Goal: Navigation & Orientation: Find specific page/section

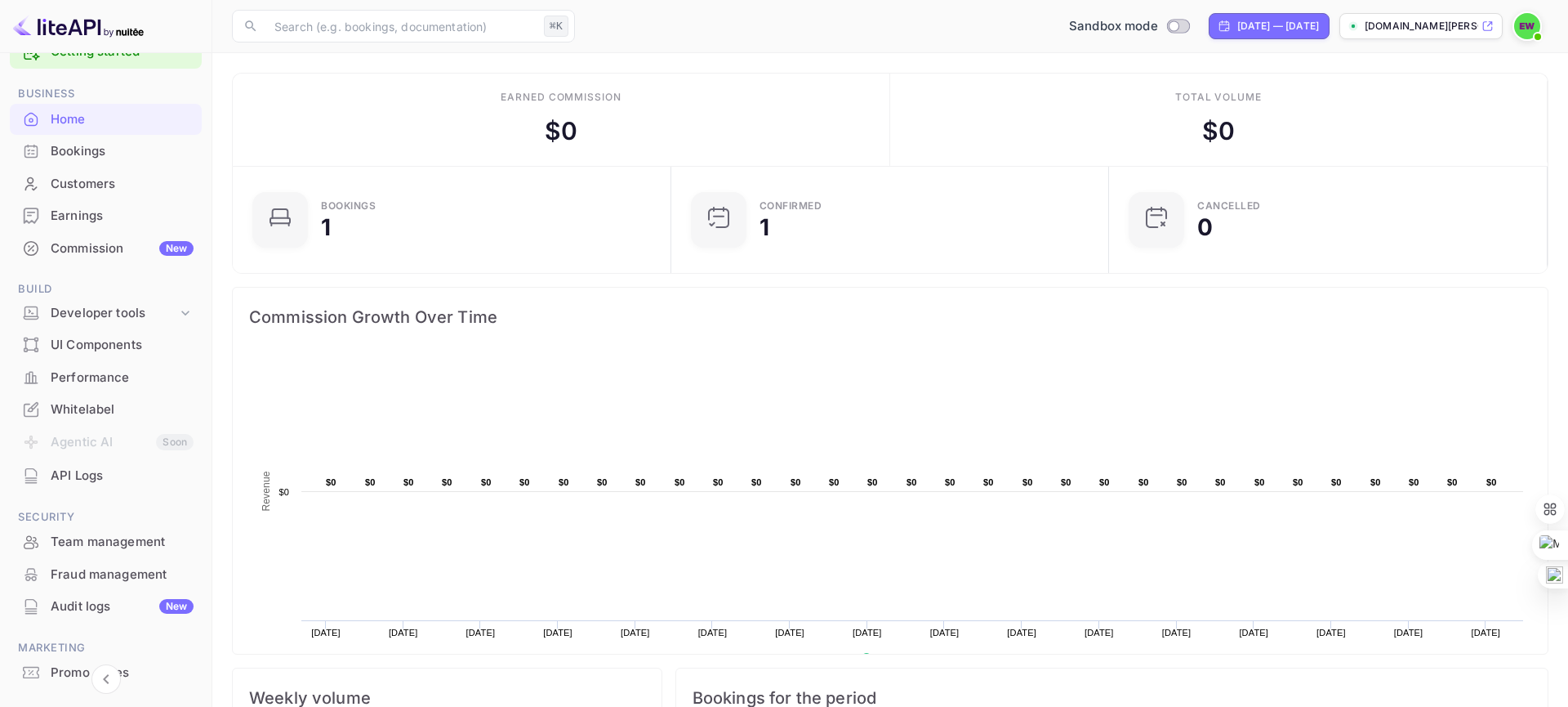
scroll to position [33, 0]
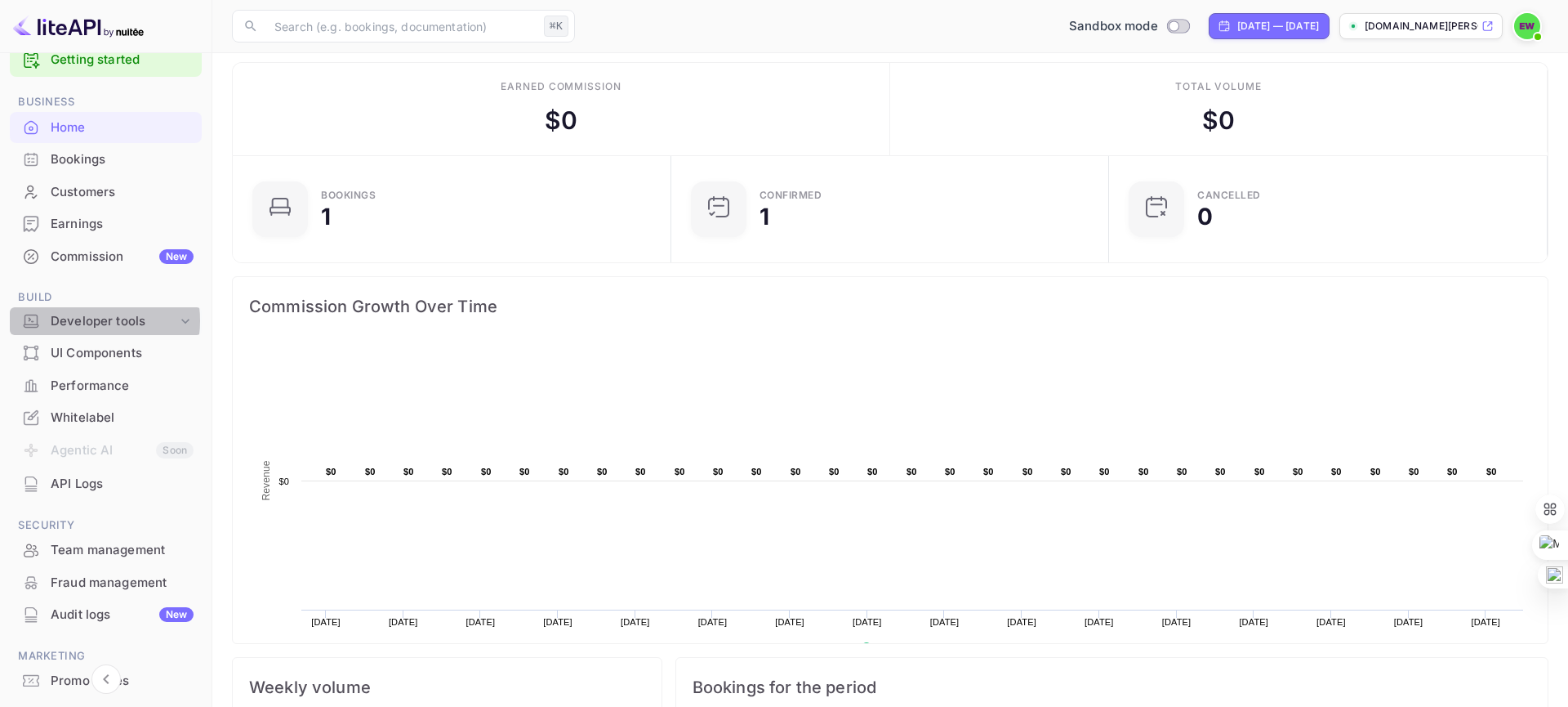
click at [94, 321] on div "Developer tools" at bounding box center [114, 322] width 127 height 19
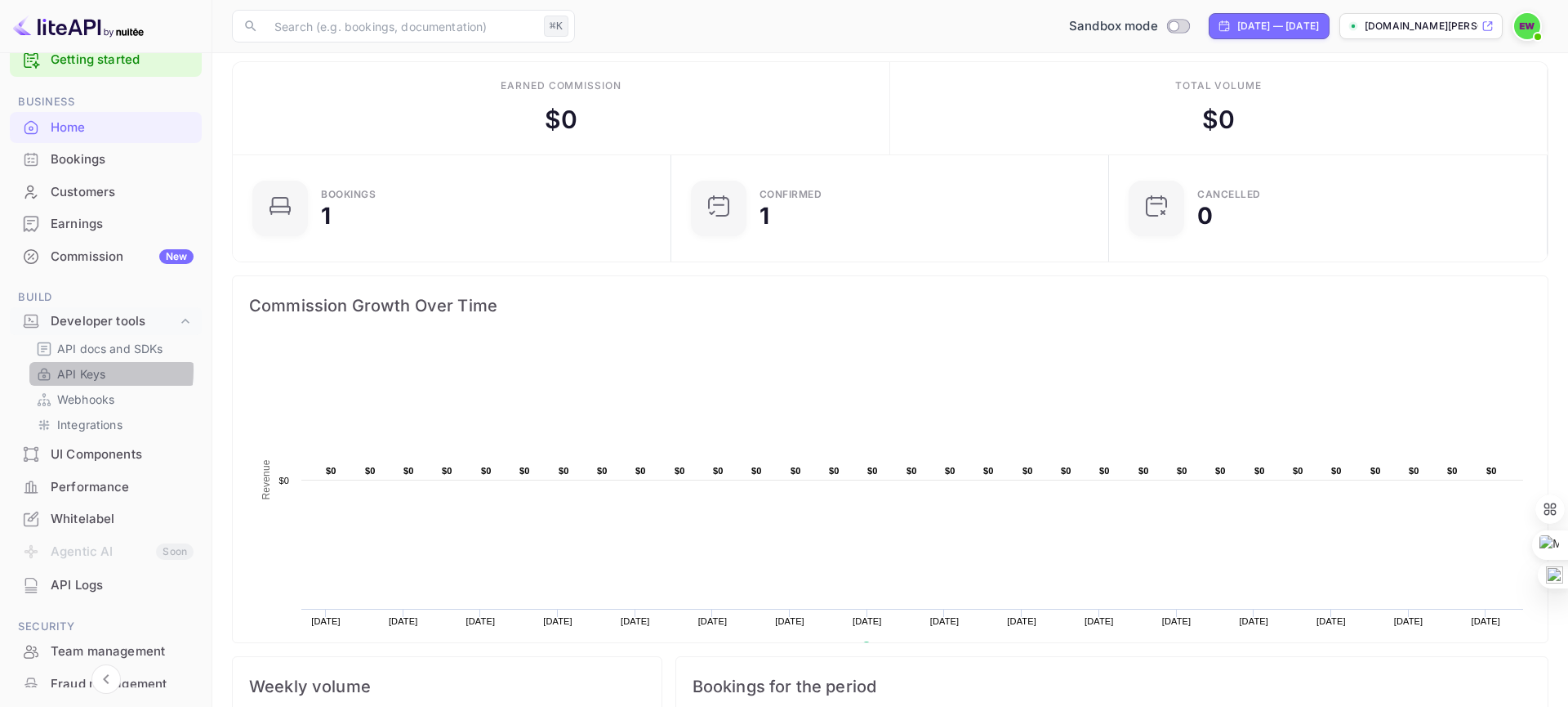
click at [71, 370] on p "API Keys" at bounding box center [81, 374] width 48 height 17
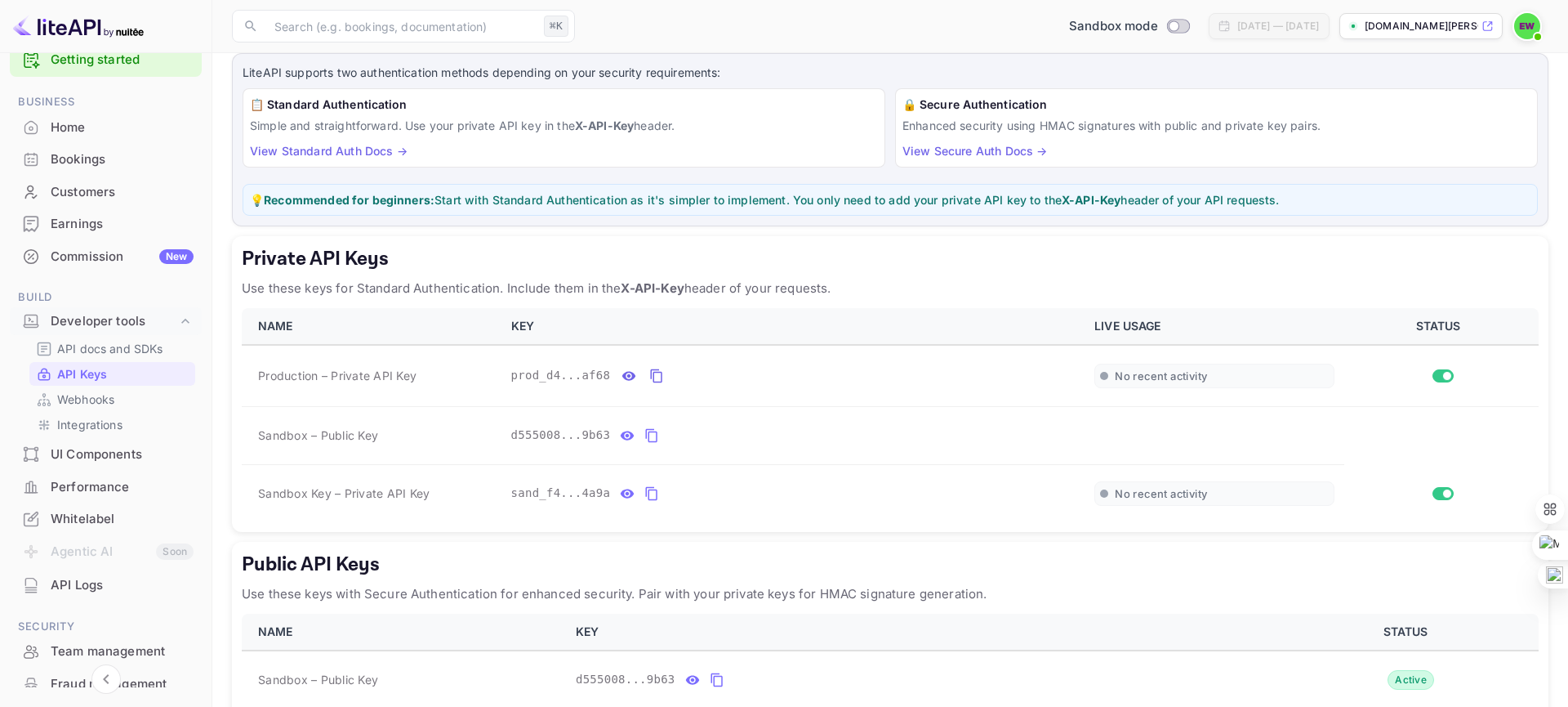
scroll to position [185, 0]
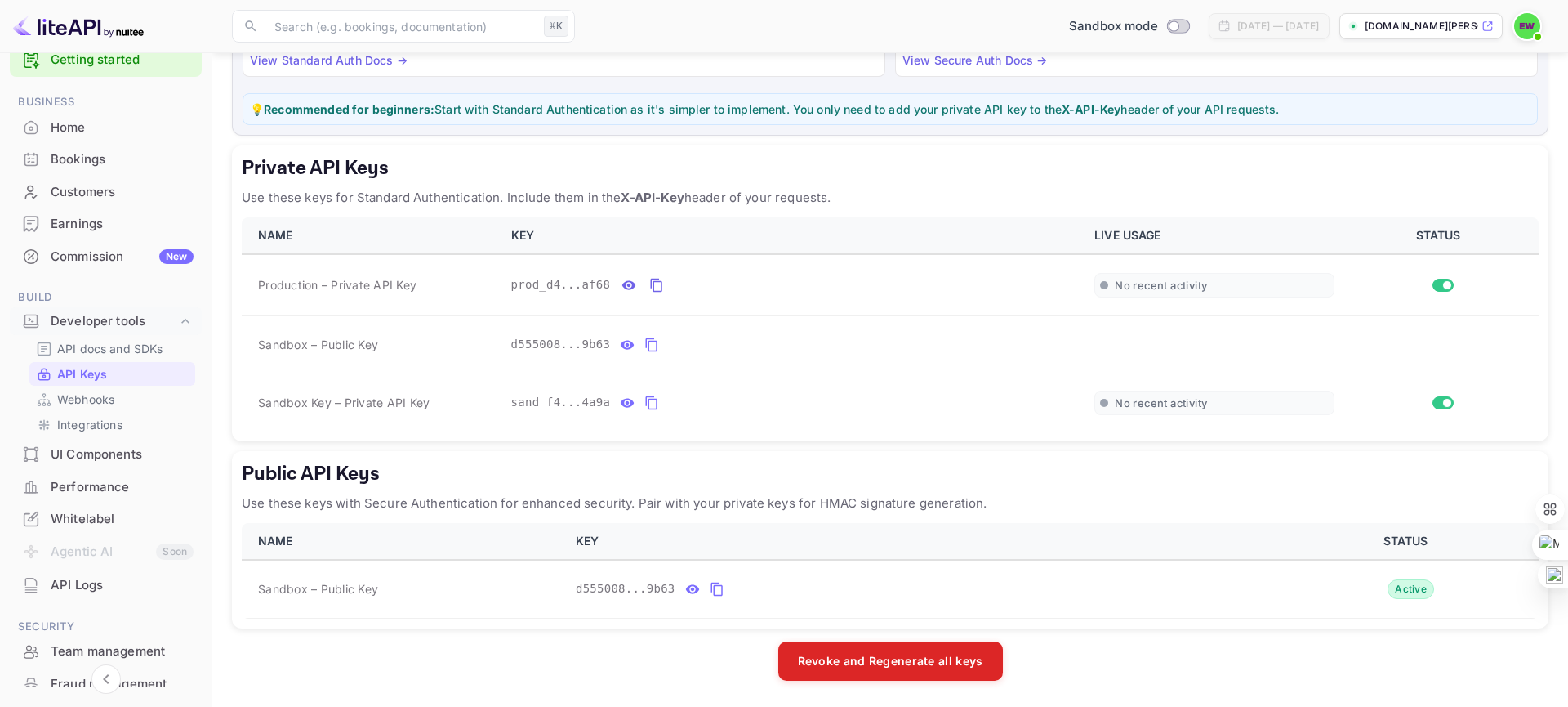
click at [87, 516] on div "Whitelabel" at bounding box center [122, 519] width 143 height 19
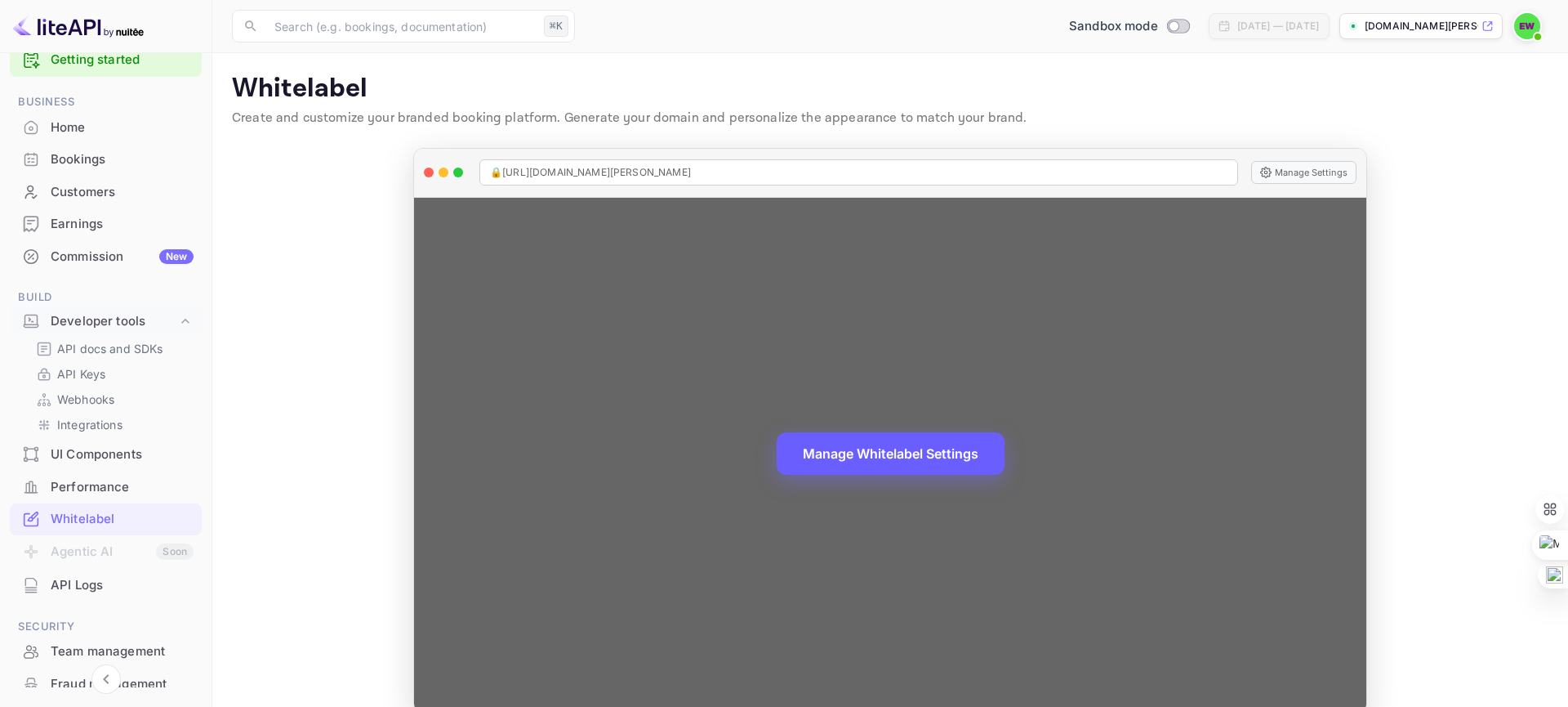
click at [928, 457] on button "Manage Whitelabel Settings" at bounding box center [891, 453] width 228 height 43
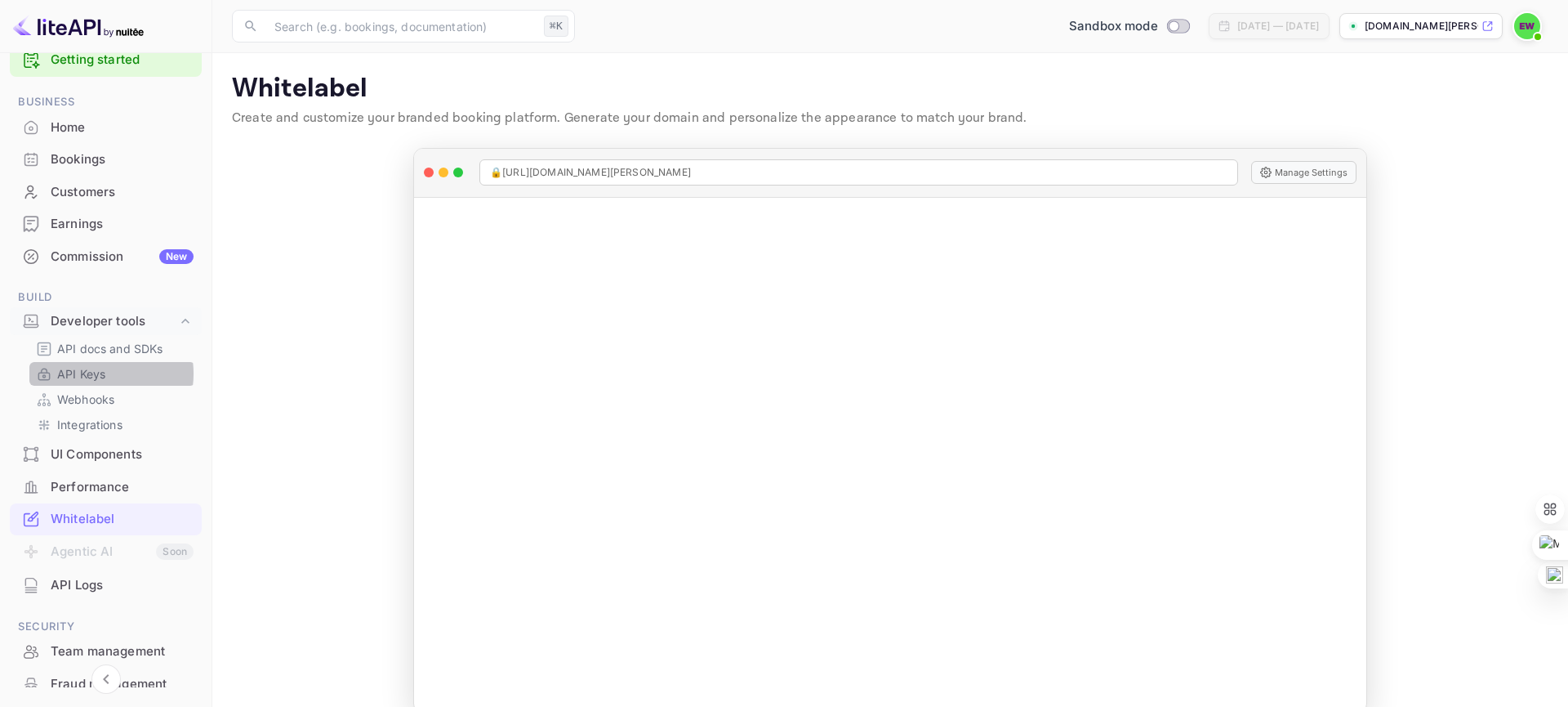
click at [93, 373] on p "API Keys" at bounding box center [81, 374] width 48 height 17
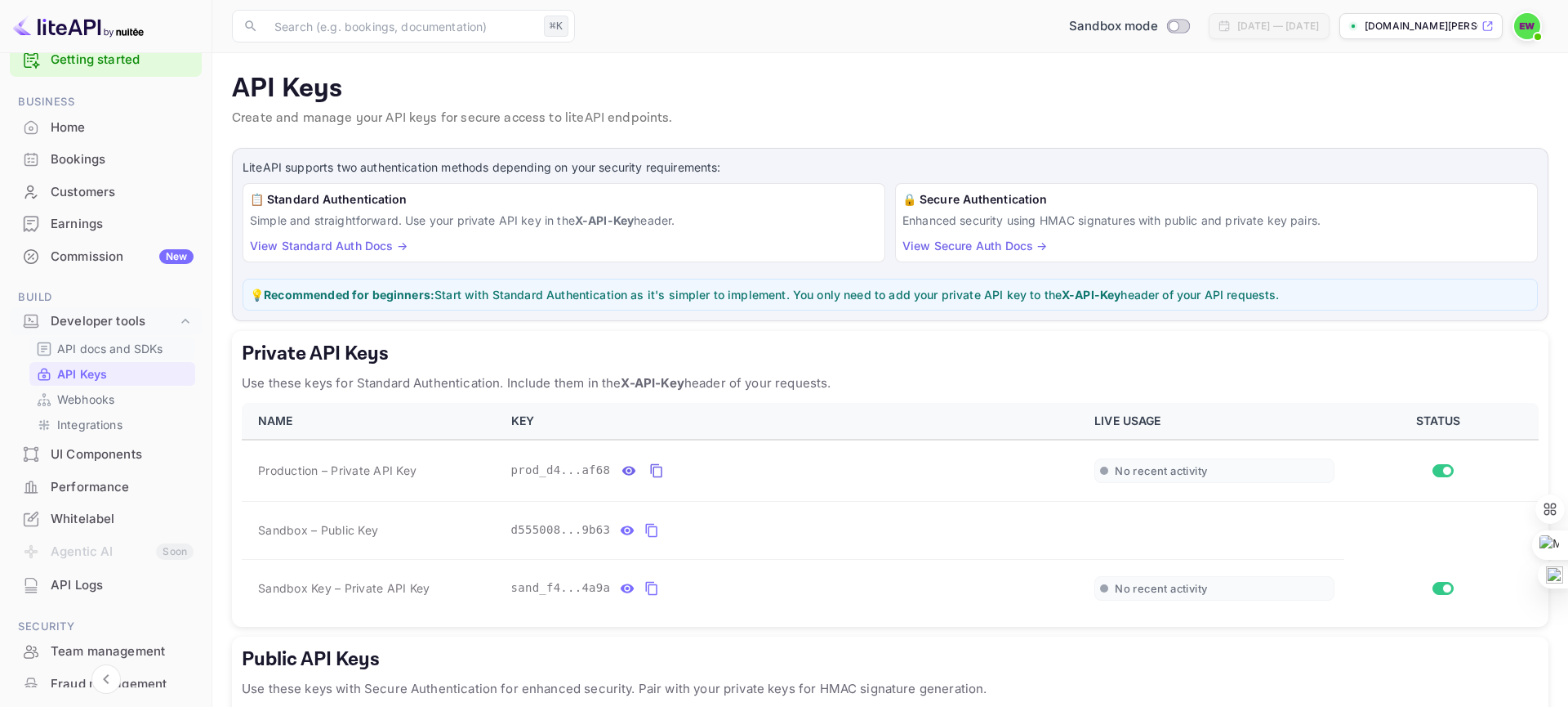
click at [112, 345] on p "API docs and SDKs" at bounding box center [110, 349] width 106 height 17
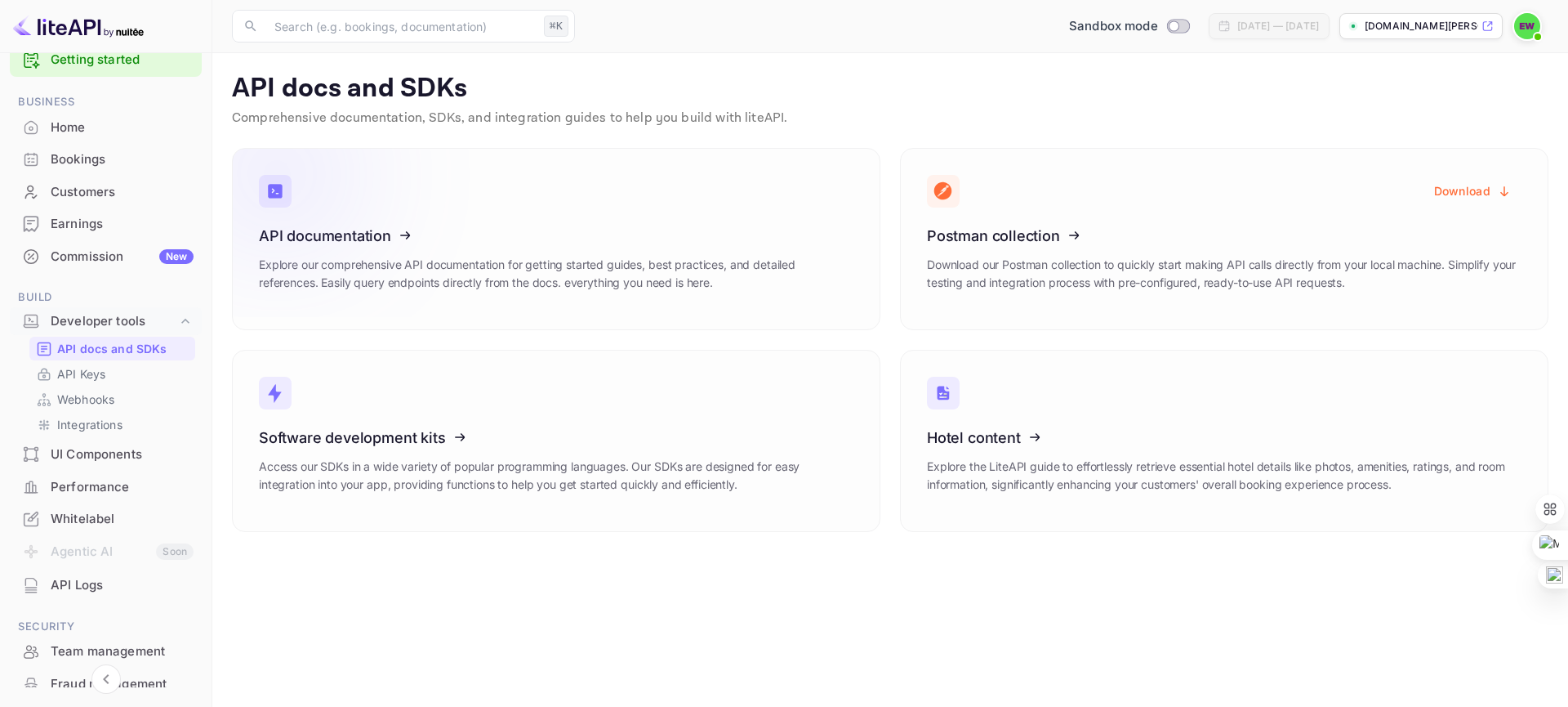
click at [384, 260] on icon at bounding box center [360, 233] width 254 height 169
click at [1523, 30] on img at bounding box center [1527, 26] width 26 height 26
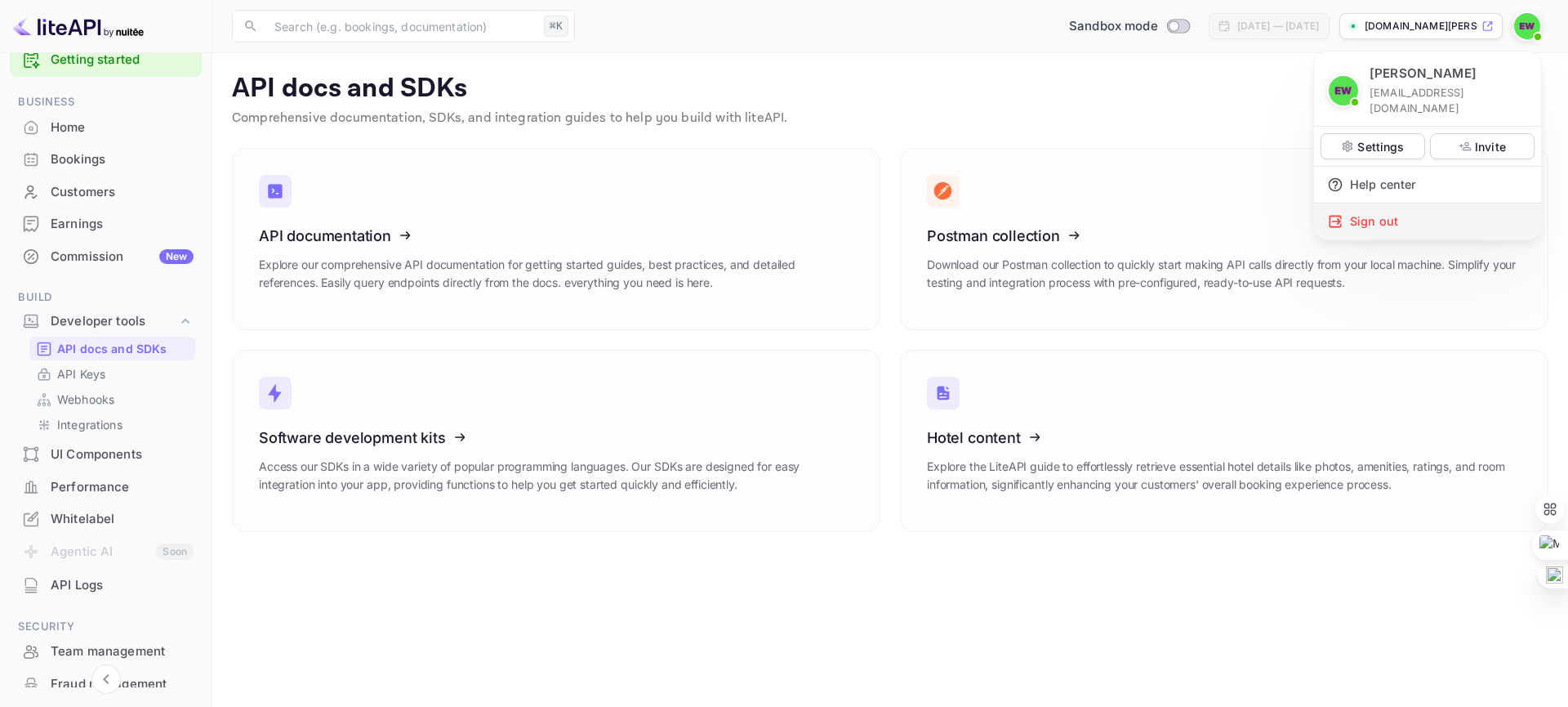
click at [1382, 203] on div "Sign out" at bounding box center [1427, 221] width 227 height 36
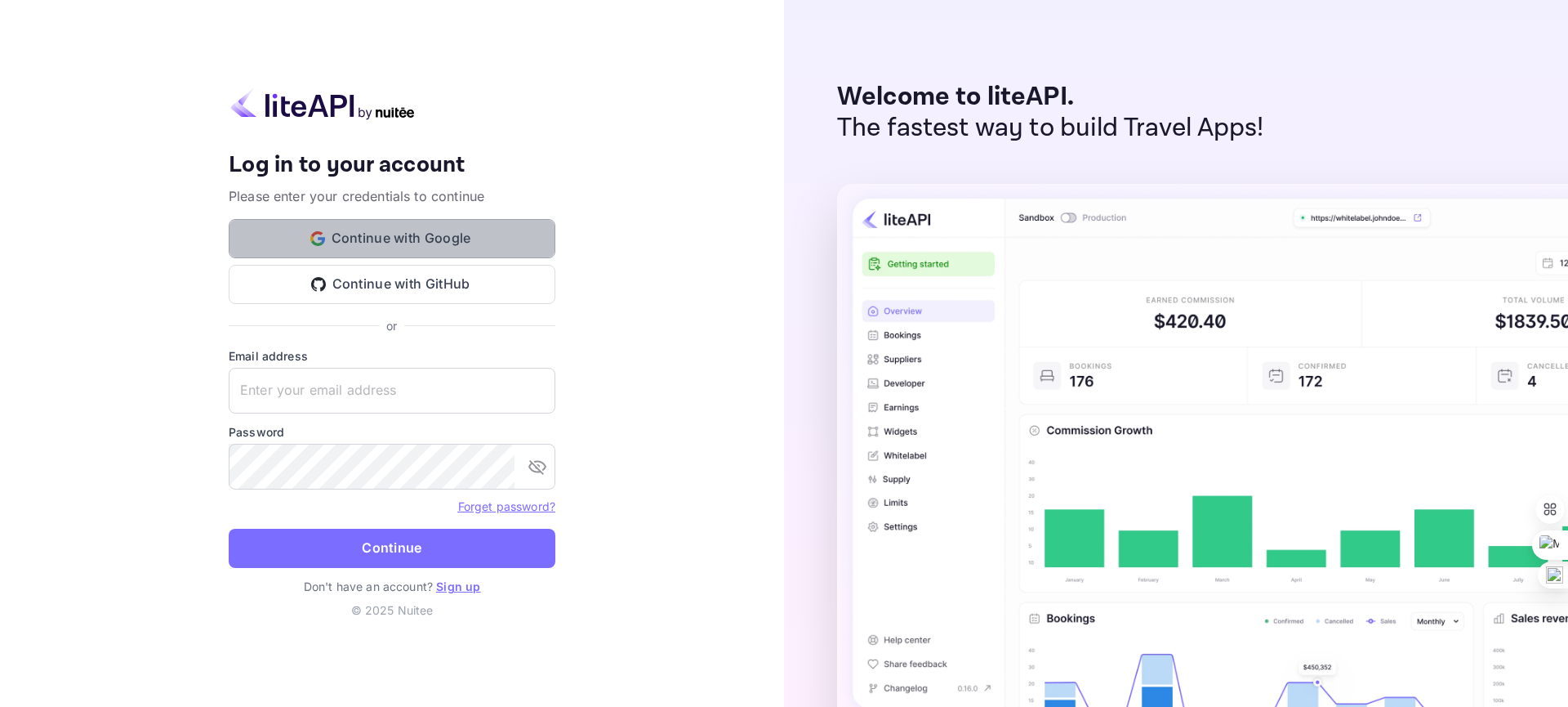
click at [427, 240] on button "Continue with Google" at bounding box center [392, 238] width 327 height 39
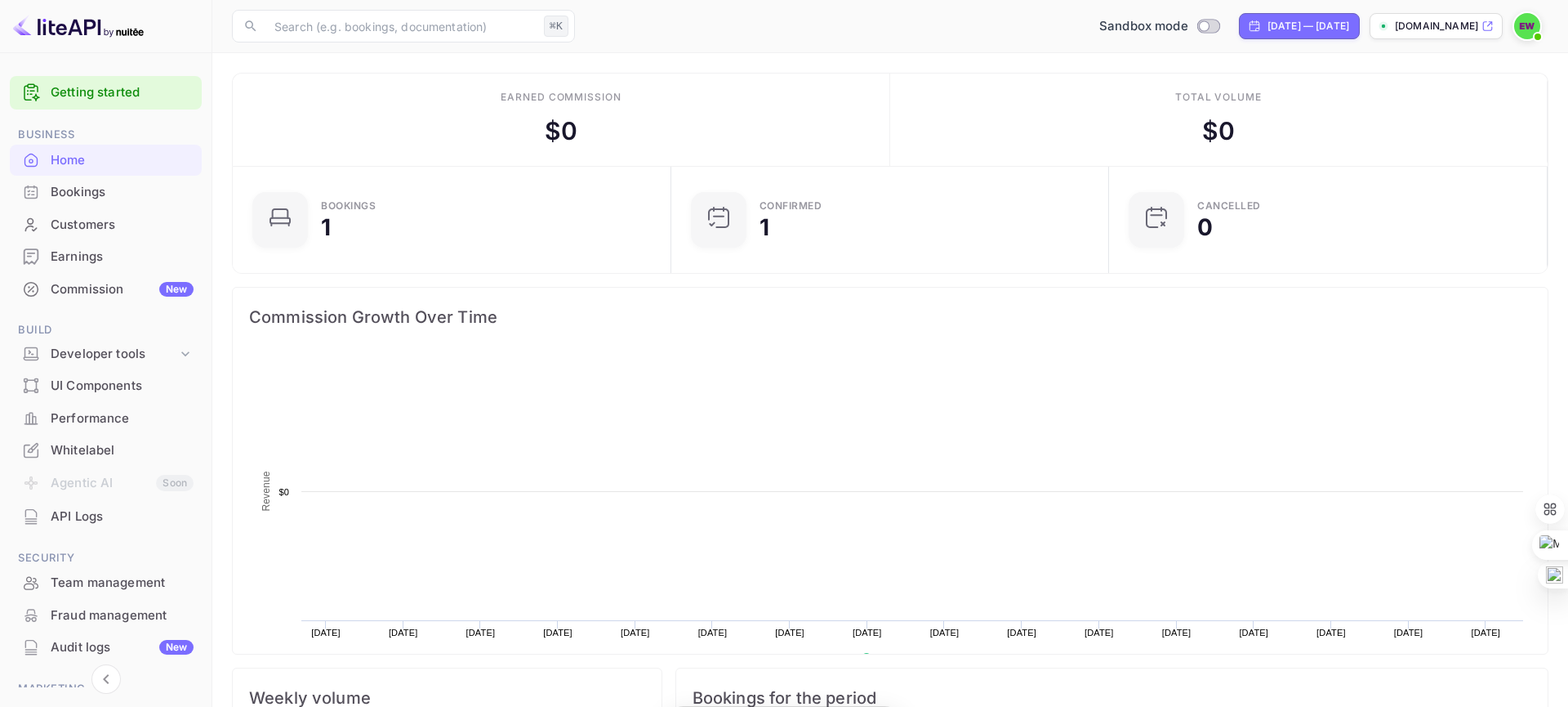
scroll to position [265, 428]
click at [70, 452] on div "Whitelabel" at bounding box center [122, 450] width 143 height 19
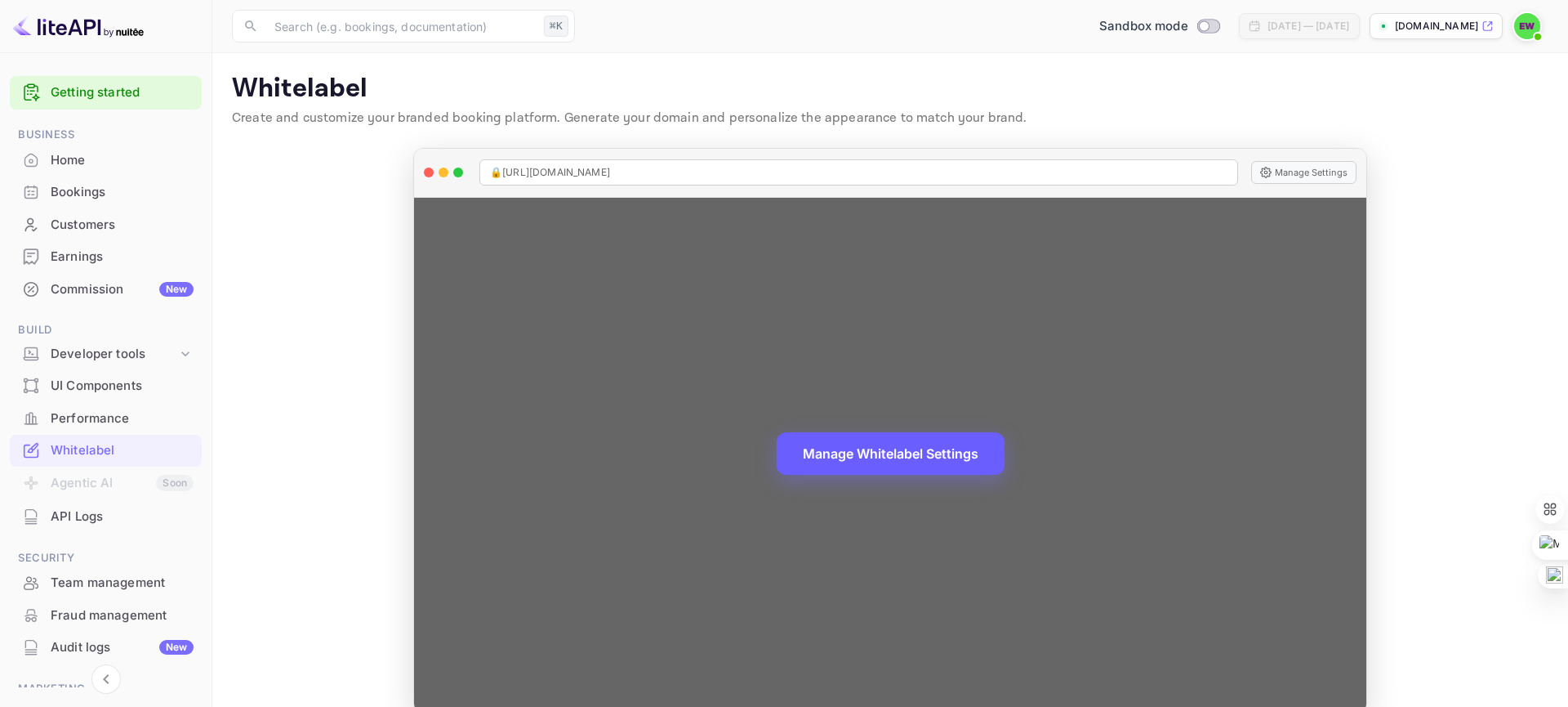
click at [882, 458] on button "Manage Whitelabel Settings" at bounding box center [891, 453] width 228 height 43
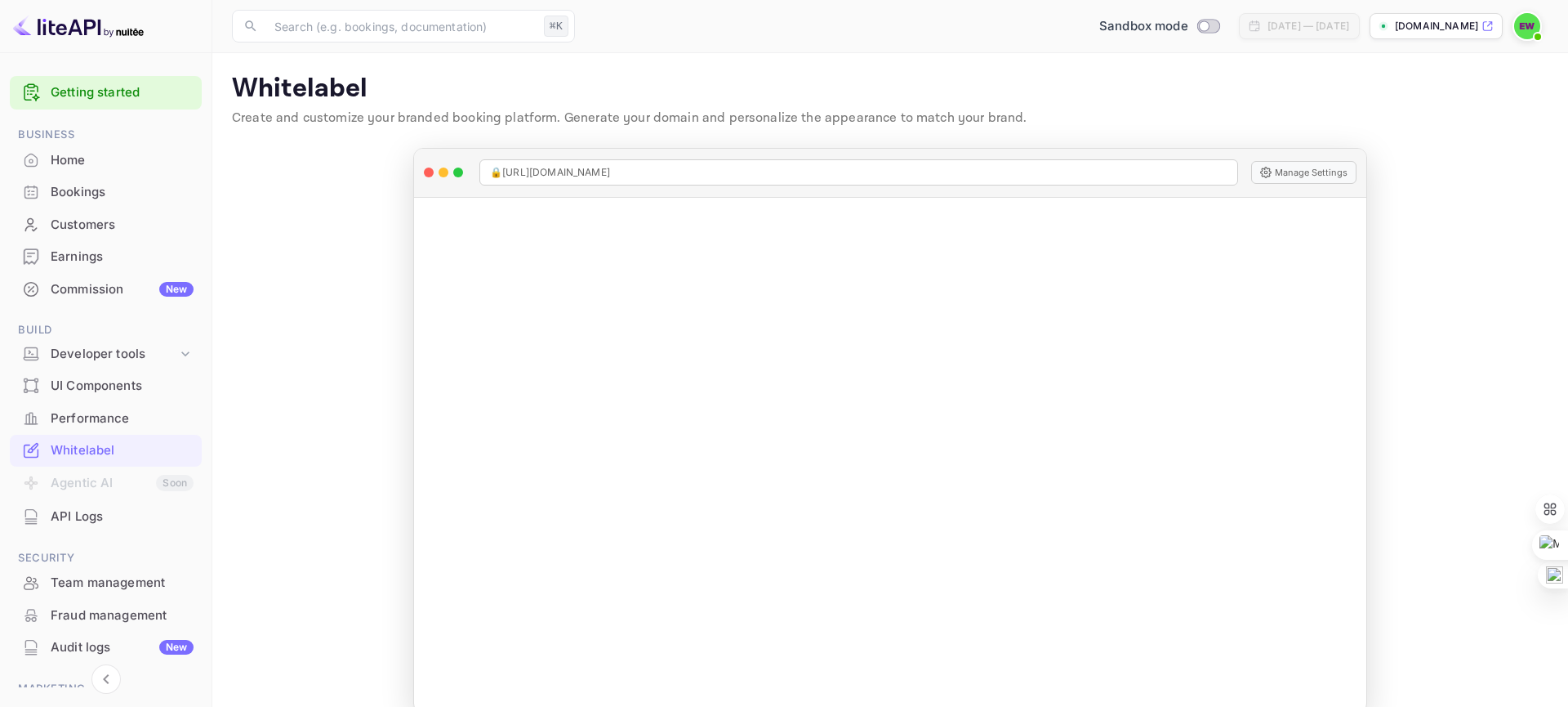
click at [1524, 30] on img at bounding box center [1527, 26] width 26 height 26
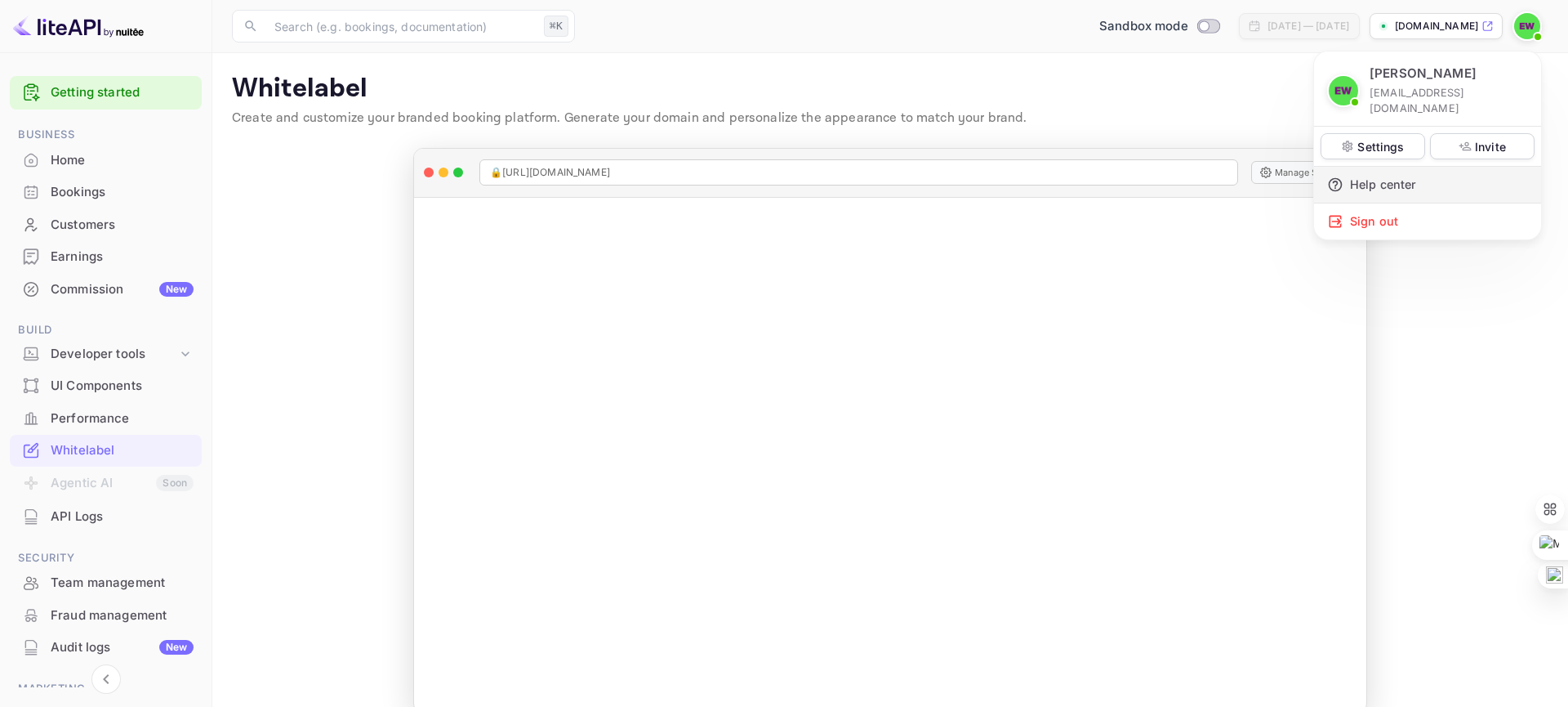
click at [1388, 167] on div "Help center" at bounding box center [1427, 184] width 227 height 36
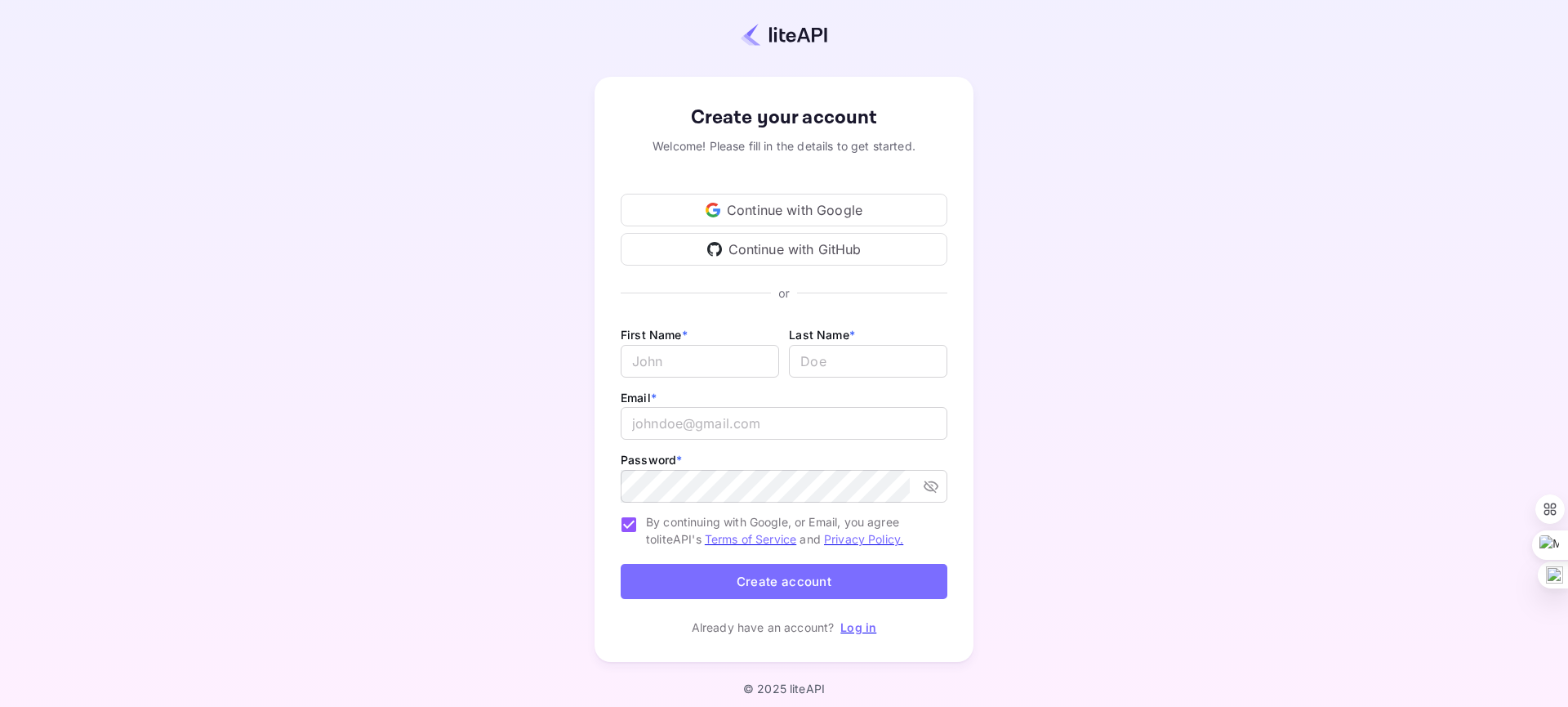
scroll to position [12, 0]
click at [775, 210] on div "Continue with Google" at bounding box center [784, 212] width 327 height 33
